Goal: Task Accomplishment & Management: Manage account settings

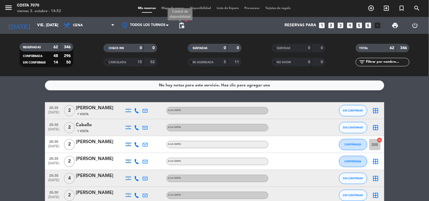
click at [180, 24] on span "pending_actions" at bounding box center [181, 25] width 7 height 7
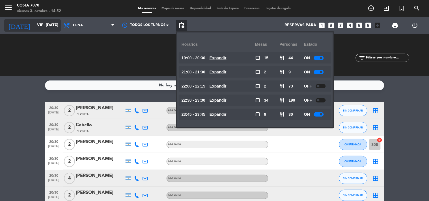
click at [34, 24] on input "vie. [DATE]" at bounding box center [61, 25] width 54 height 10
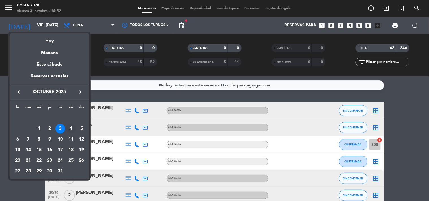
click at [70, 124] on td "4" at bounding box center [71, 129] width 11 height 11
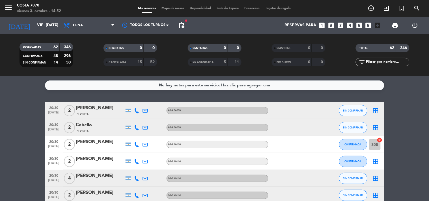
type input "sáb. [DATE]"
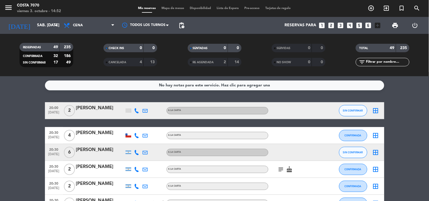
click at [377, 60] on input "text" at bounding box center [387, 62] width 44 height 6
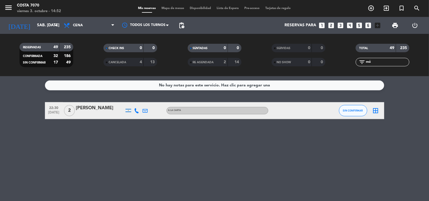
type input "mó"
click at [353, 111] on span "SIN CONFIRMAR" at bounding box center [353, 110] width 20 height 3
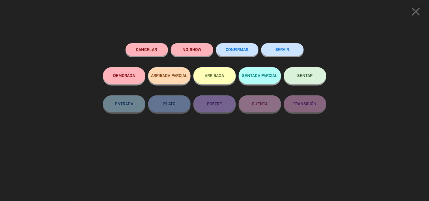
click at [224, 49] on button "CONFIRMAR" at bounding box center [237, 49] width 42 height 13
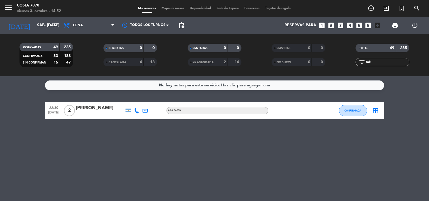
click at [383, 55] on div "TOTAL 49 235" at bounding box center [383, 51] width 84 height 14
click at [383, 62] on input "mó" at bounding box center [387, 62] width 44 height 6
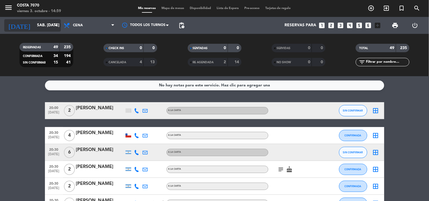
click at [42, 23] on input "sáb. [DATE]" at bounding box center [61, 25] width 54 height 10
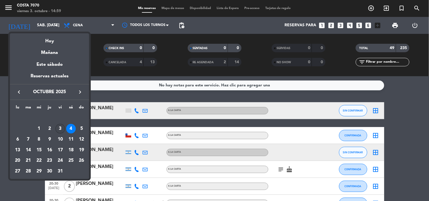
click at [58, 131] on div "3" at bounding box center [60, 129] width 10 height 10
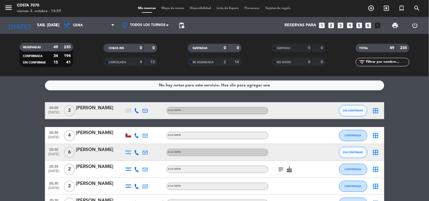
type input "vie. [DATE]"
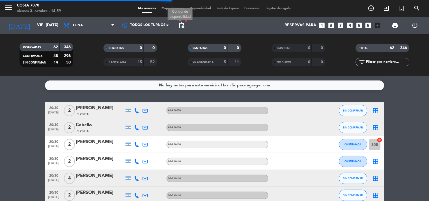
click at [182, 23] on span "pending_actions" at bounding box center [181, 25] width 7 height 7
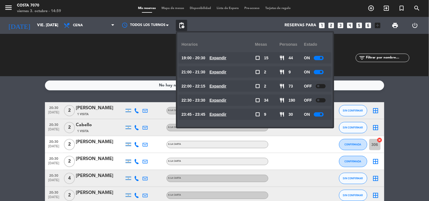
click at [182, 23] on span "pending_actions" at bounding box center [181, 25] width 7 height 7
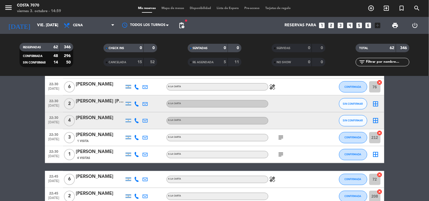
scroll to position [699, 0]
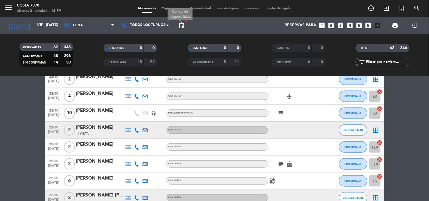
click at [180, 23] on span "pending_actions" at bounding box center [181, 25] width 7 height 7
